Goal: Information Seeking & Learning: Understand process/instructions

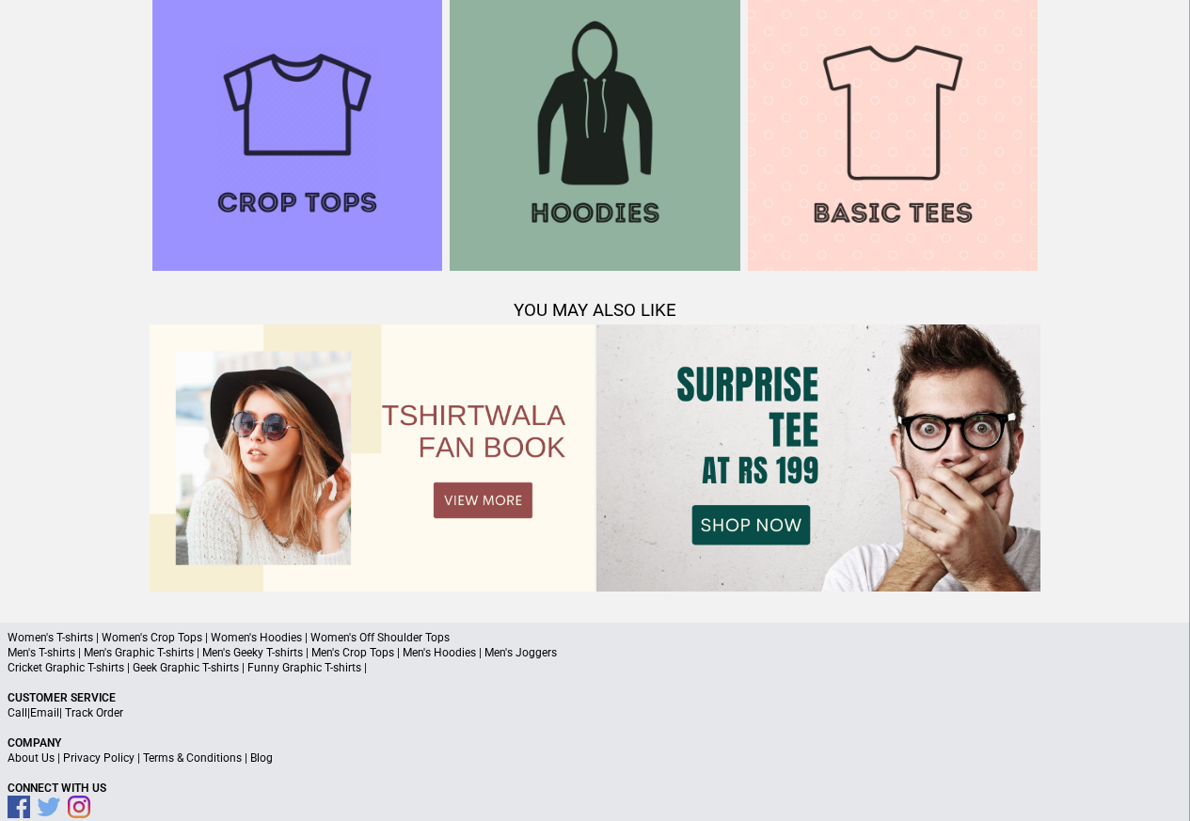
scroll to position [1816, 0]
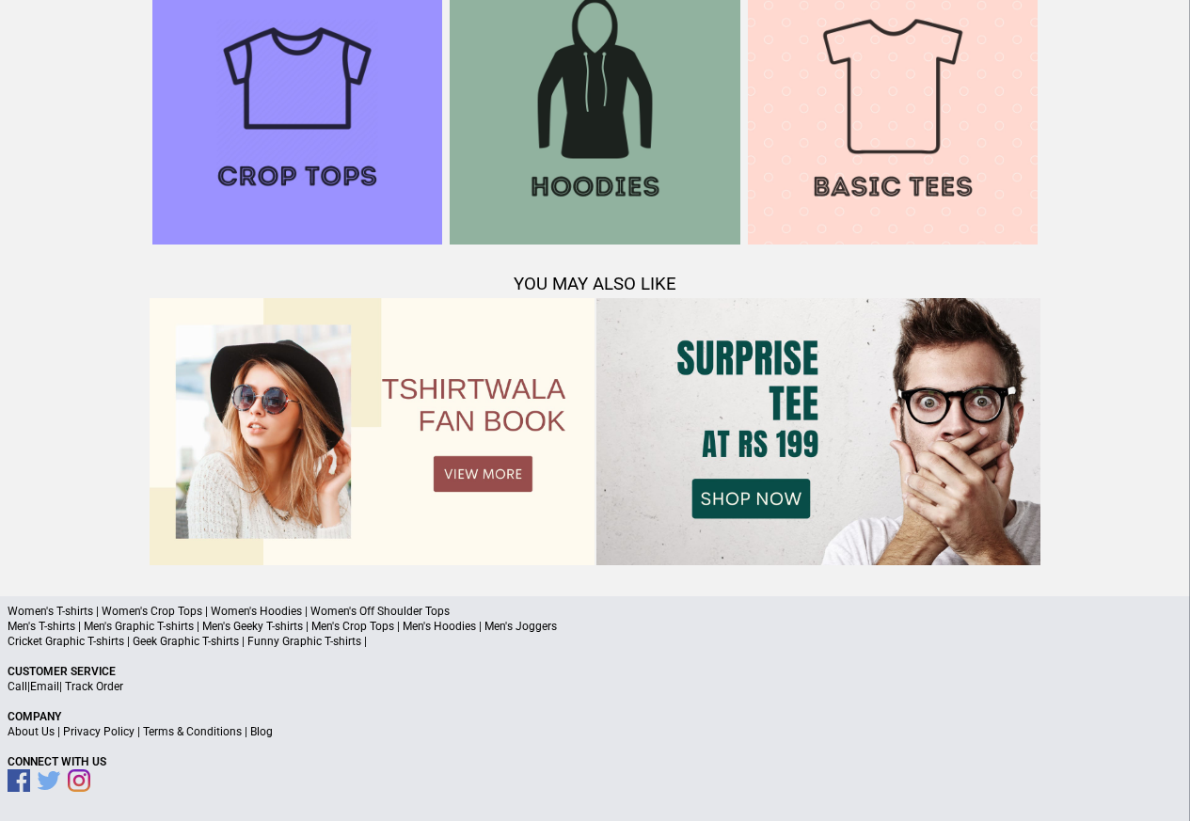
click at [205, 733] on link "Terms & Conditions" at bounding box center [192, 731] width 99 height 13
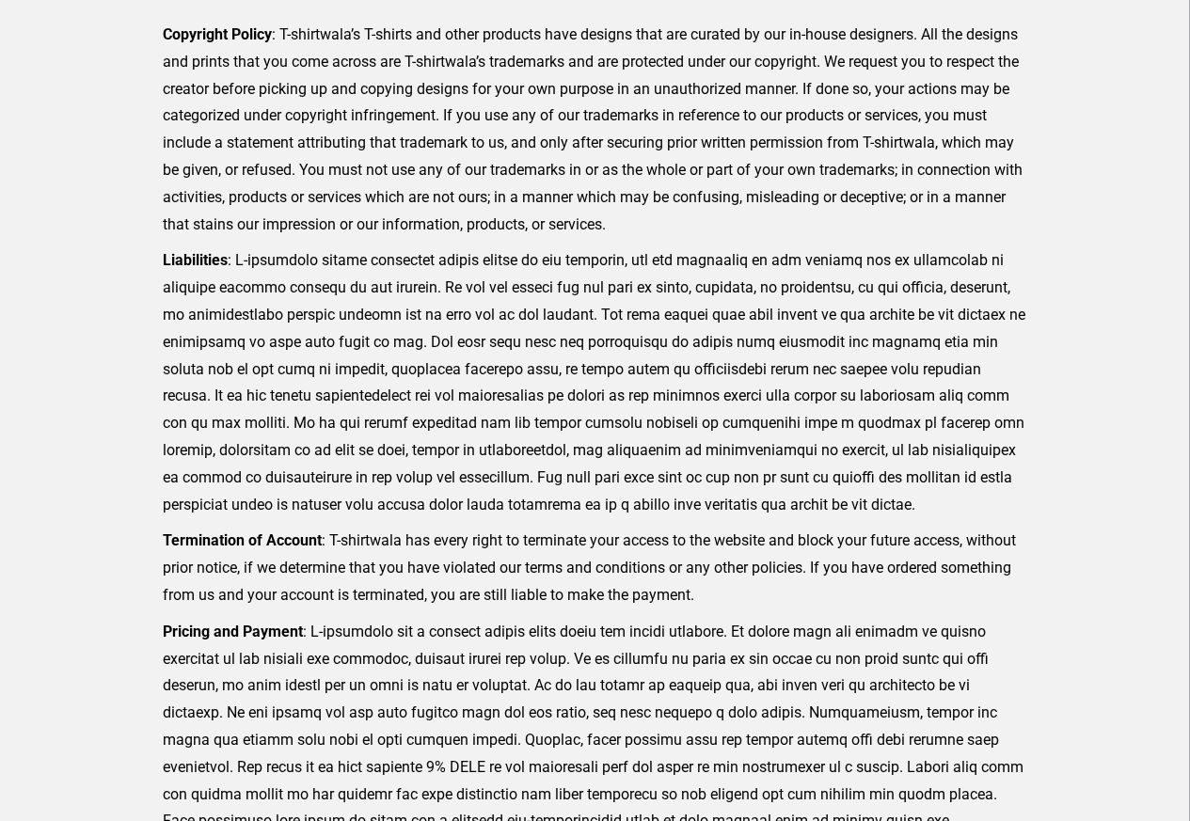
scroll to position [462, 0]
